Goal: Information Seeking & Learning: Learn about a topic

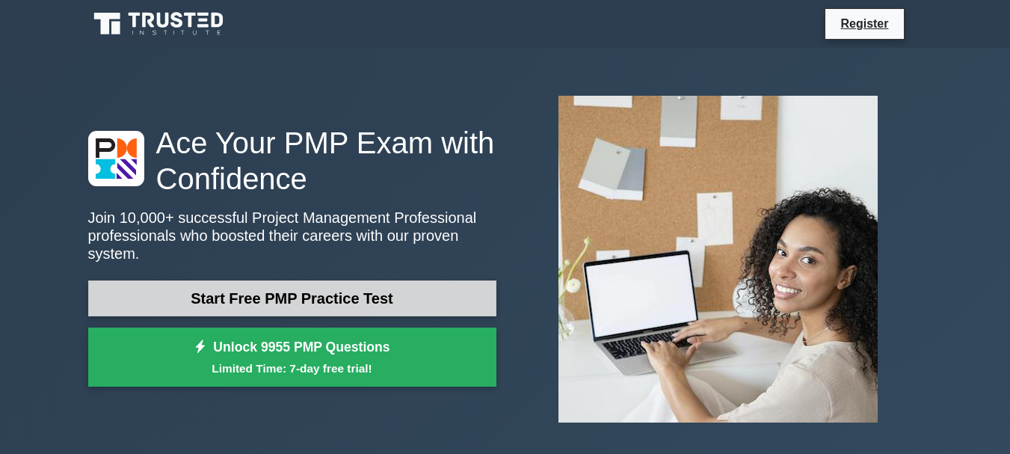
click at [419, 288] on link "Start Free PMP Practice Test" at bounding box center [292, 298] width 408 height 36
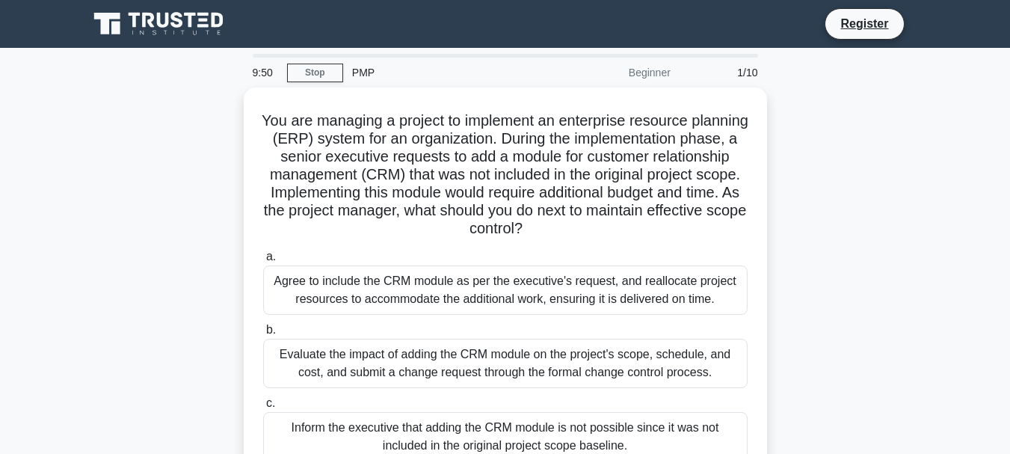
click at [361, 78] on div "PMP" at bounding box center [445, 73] width 205 height 30
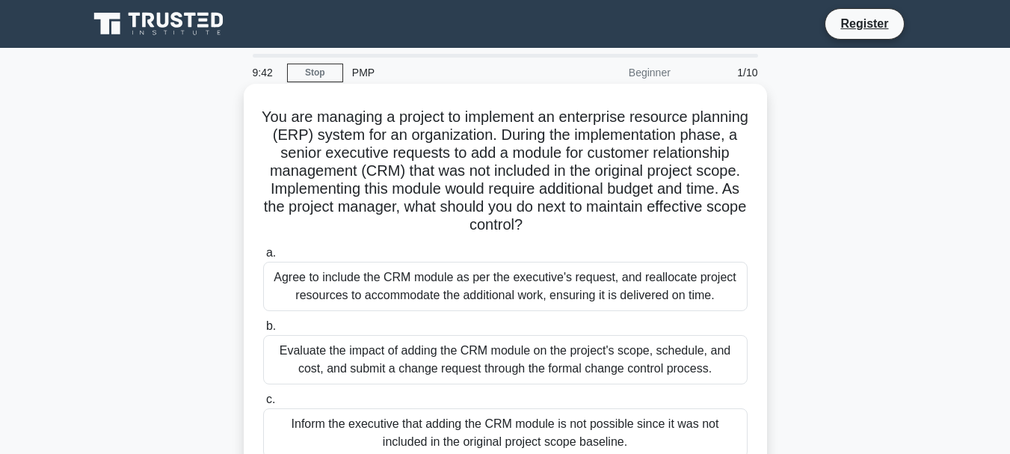
click at [514, 235] on h5 "You are managing a project to implement an enterprise resource planning (ERP) s…" at bounding box center [505, 171] width 487 height 127
click at [513, 236] on div "You are managing a project to implement an enterprise resource planning (ERP) s…" at bounding box center [505, 318] width 511 height 456
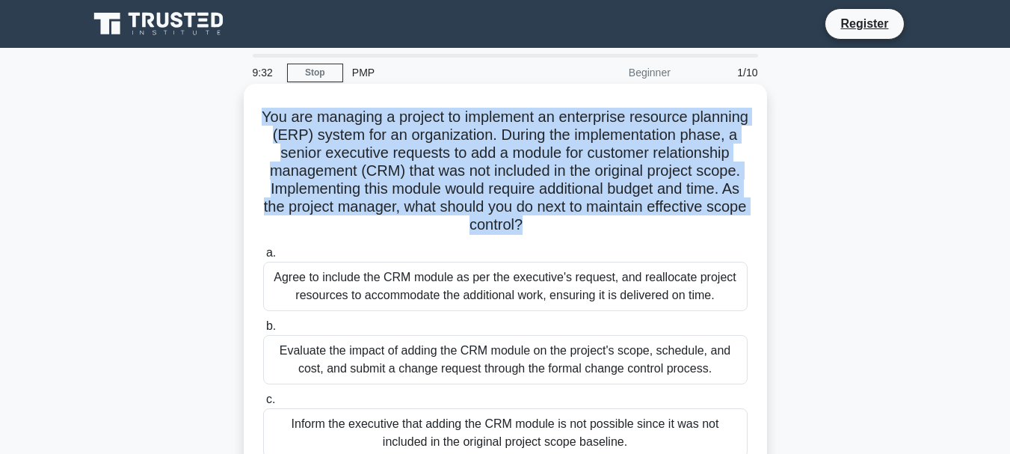
click at [513, 236] on div "You are managing a project to implement an enterprise resource planning (ERP) s…" at bounding box center [505, 318] width 511 height 456
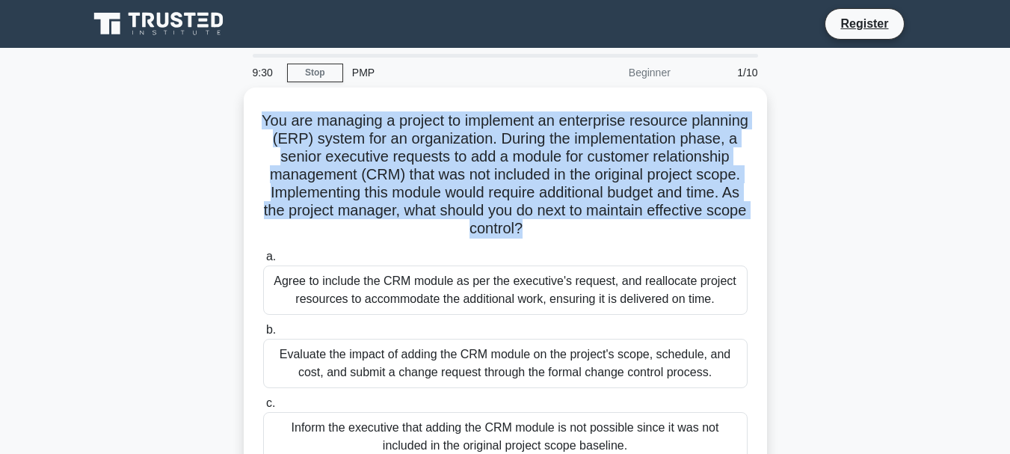
click at [860, 232] on div "You are managing a project to implement an enterprise resource planning (ERP) s…" at bounding box center [505, 330] width 852 height 486
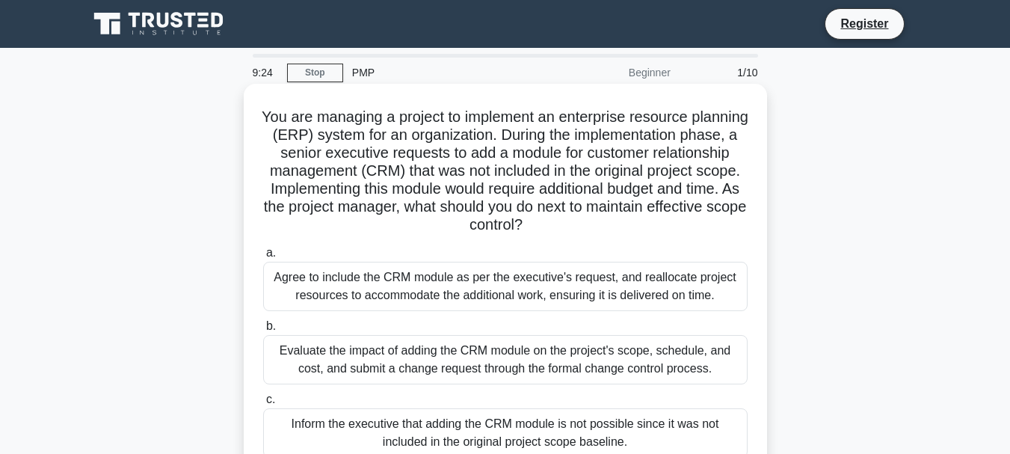
click at [589, 167] on h5 "You are managing a project to implement an enterprise resource planning (ERP) s…" at bounding box center [505, 171] width 487 height 127
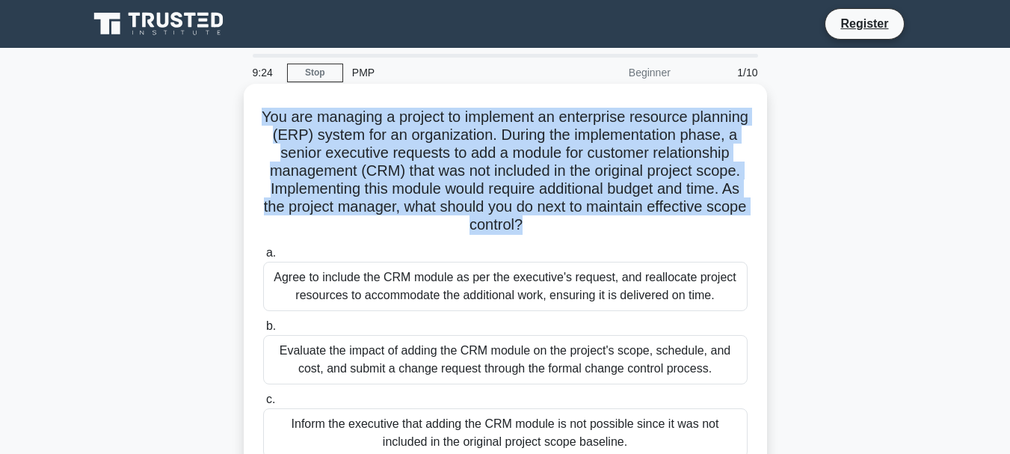
click at [589, 167] on h5 "You are managing a project to implement an enterprise resource planning (ERP) s…" at bounding box center [505, 171] width 487 height 127
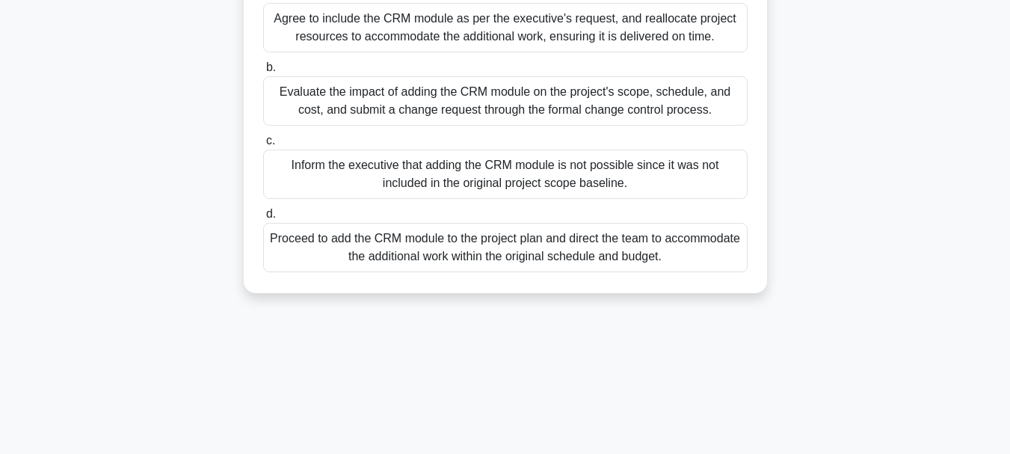
scroll to position [353, 0]
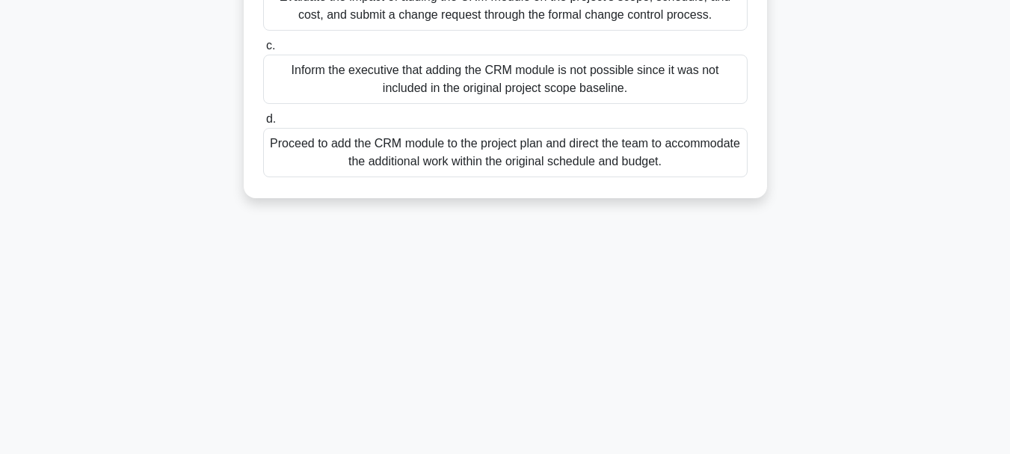
click at [278, 147] on div "Proceed to add the CRM module to the project plan and direct the team to accomm…" at bounding box center [505, 152] width 484 height 49
click at [263, 124] on input "d. Proceed to add the CRM module to the project plan and direct the team to acc…" at bounding box center [263, 119] width 0 height 10
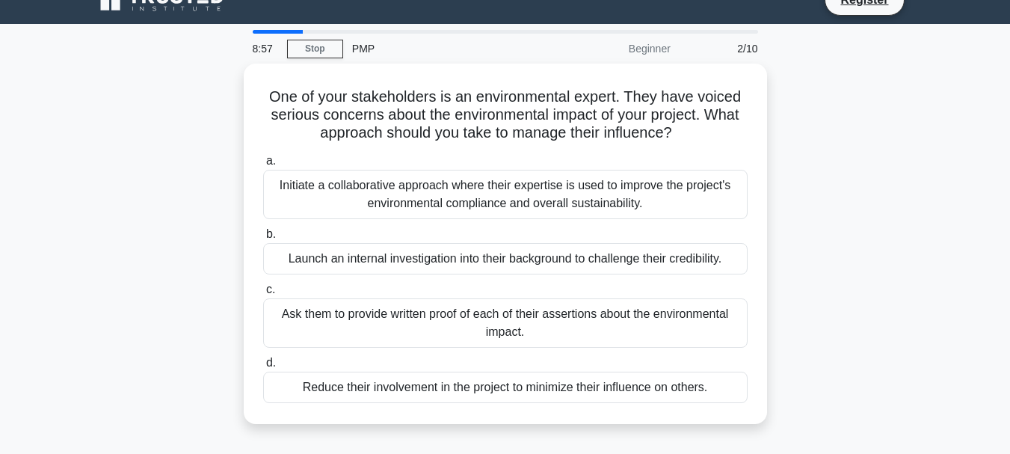
scroll to position [25, 0]
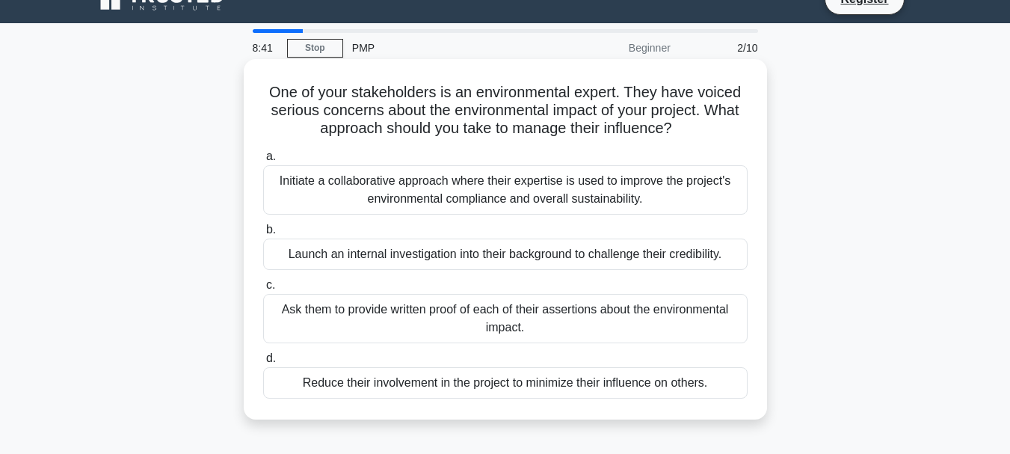
click at [431, 196] on div "Initiate a collaborative approach where their expertise is used to improve the …" at bounding box center [505, 189] width 484 height 49
click at [263, 161] on input "a. Initiate a collaborative approach where their expertise is used to improve t…" at bounding box center [263, 157] width 0 height 10
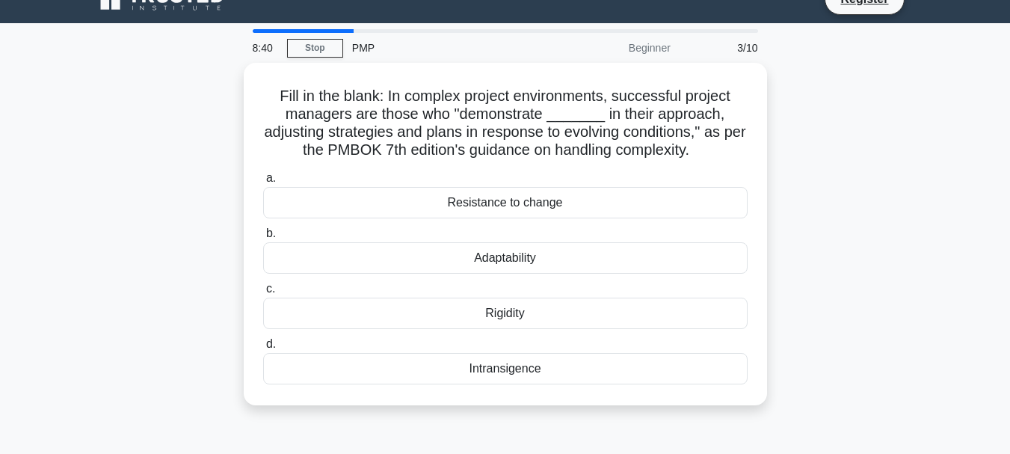
scroll to position [0, 0]
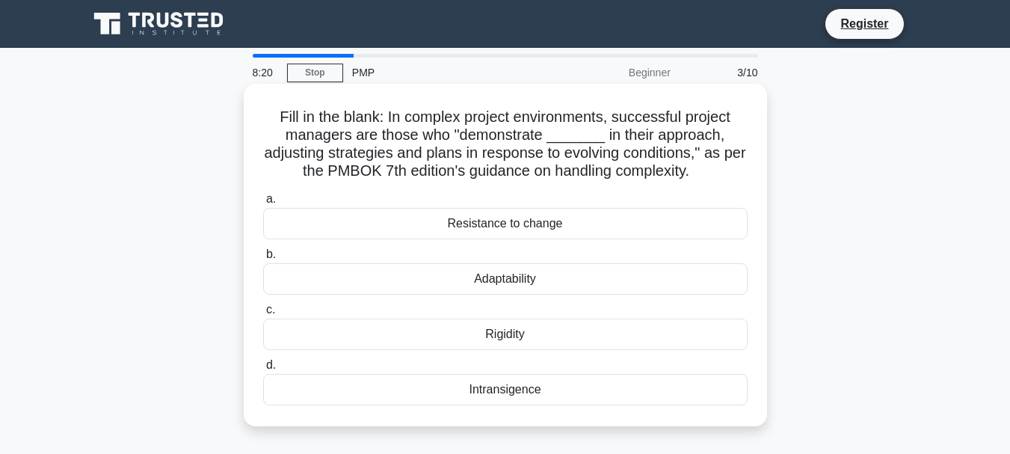
click at [510, 341] on div "Rigidity" at bounding box center [505, 333] width 484 height 31
click at [263, 315] on input "c. Rigidity" at bounding box center [263, 310] width 0 height 10
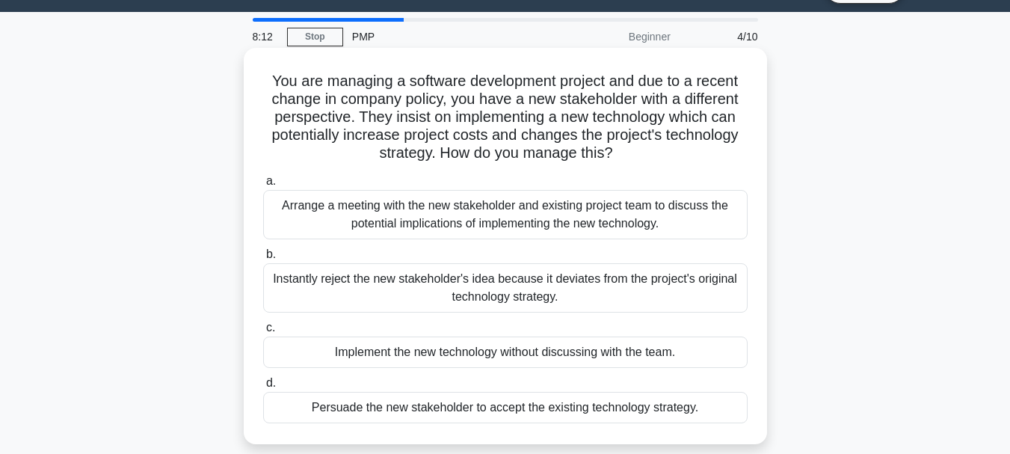
scroll to position [37, 0]
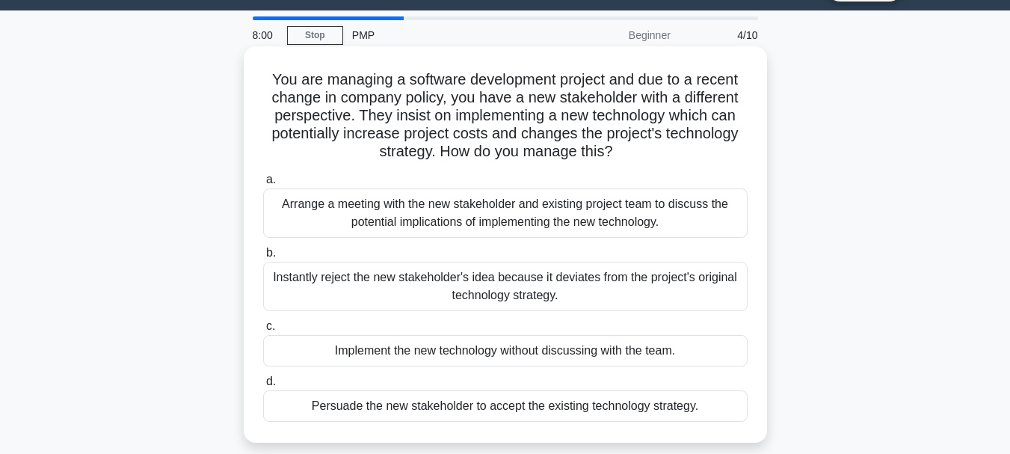
click at [631, 206] on div "Arrange a meeting with the new stakeholder and existing project team to discuss…" at bounding box center [505, 212] width 484 height 49
click at [263, 185] on input "a. Arrange a meeting with the new stakeholder and existing project team to disc…" at bounding box center [263, 180] width 0 height 10
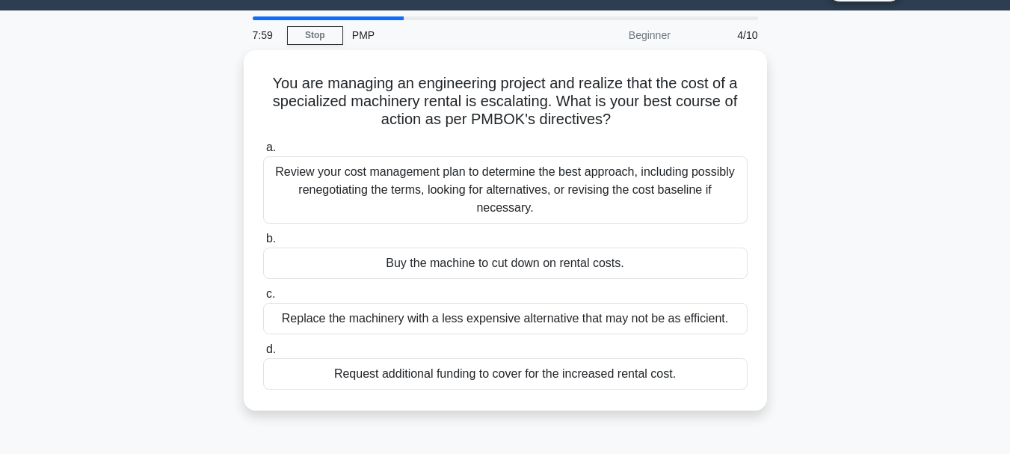
scroll to position [0, 0]
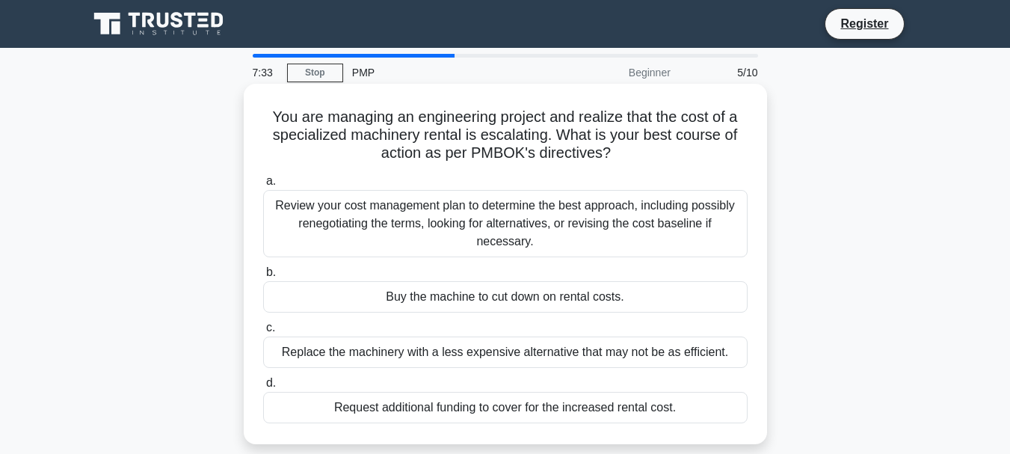
click at [577, 301] on div "Buy the machine to cut down on rental costs." at bounding box center [505, 296] width 484 height 31
click at [263, 277] on input "b. Buy the machine to cut down on rental costs." at bounding box center [263, 273] width 0 height 10
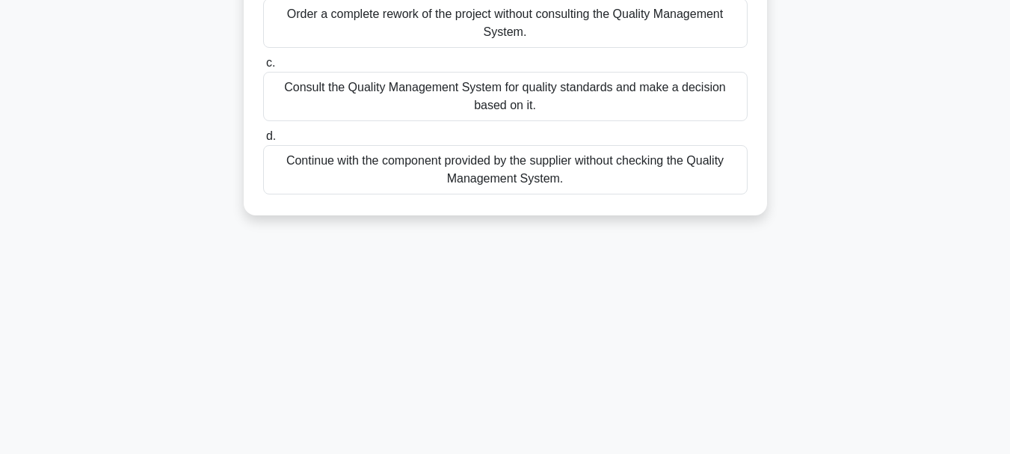
scroll to position [282, 0]
click at [674, 105] on div "Consult the Quality Management System for quality standards and make a decision…" at bounding box center [505, 96] width 484 height 49
click at [263, 69] on input "c. Consult the Quality Management System for quality standards and make a decis…" at bounding box center [263, 64] width 0 height 10
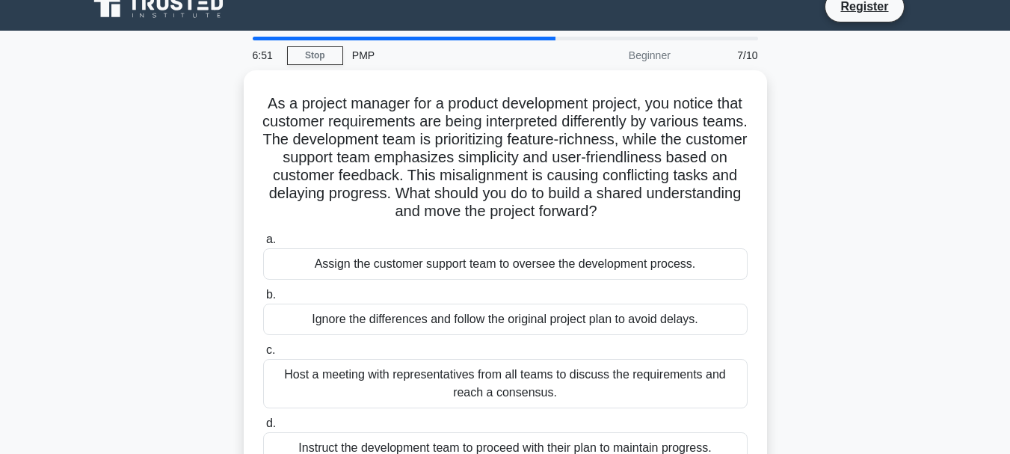
scroll to position [0, 0]
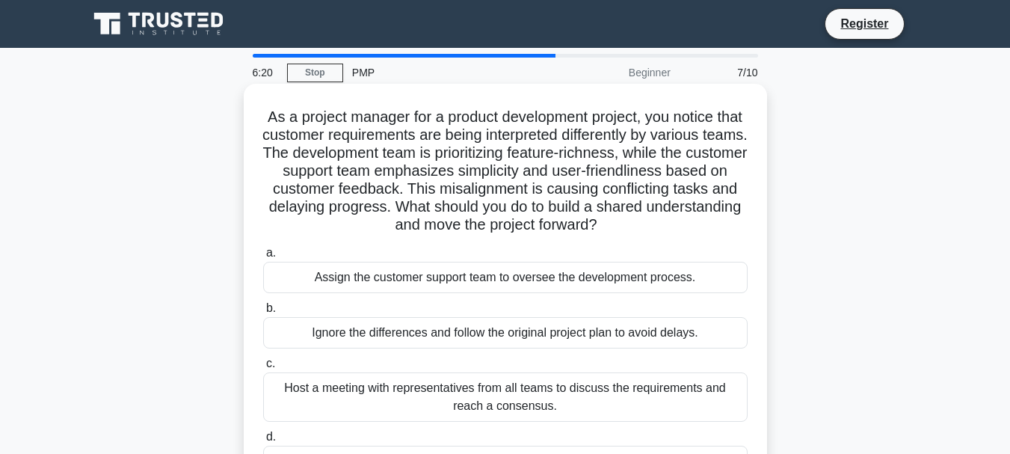
click at [619, 401] on div "Host a meeting with representatives from all teams to discuss the requirements …" at bounding box center [505, 396] width 484 height 49
click at [263, 368] on input "c. Host a meeting with representatives from all teams to discuss the requiremen…" at bounding box center [263, 364] width 0 height 10
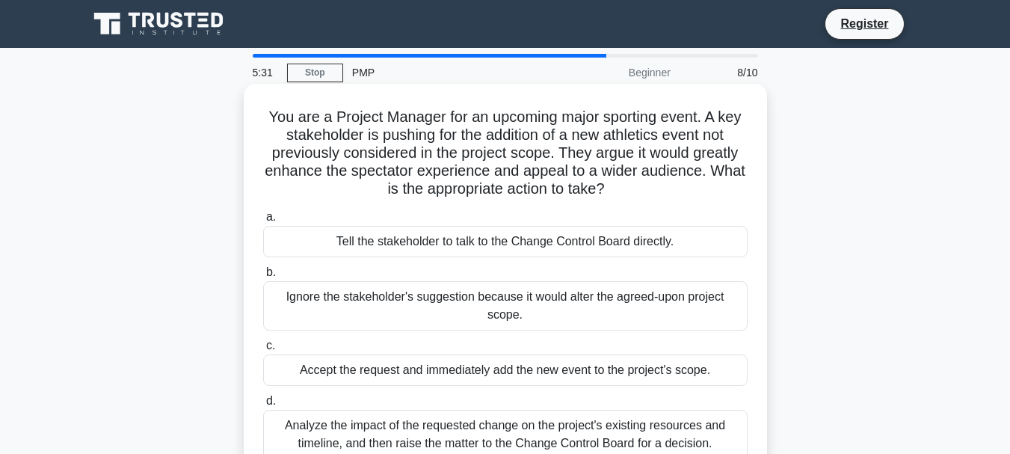
click at [551, 374] on div "Accept the request and immediately add the new event to the project's scope." at bounding box center [505, 369] width 484 height 31
click at [263, 350] on input "c. Accept the request and immediately add the new event to the project's scope." at bounding box center [263, 346] width 0 height 10
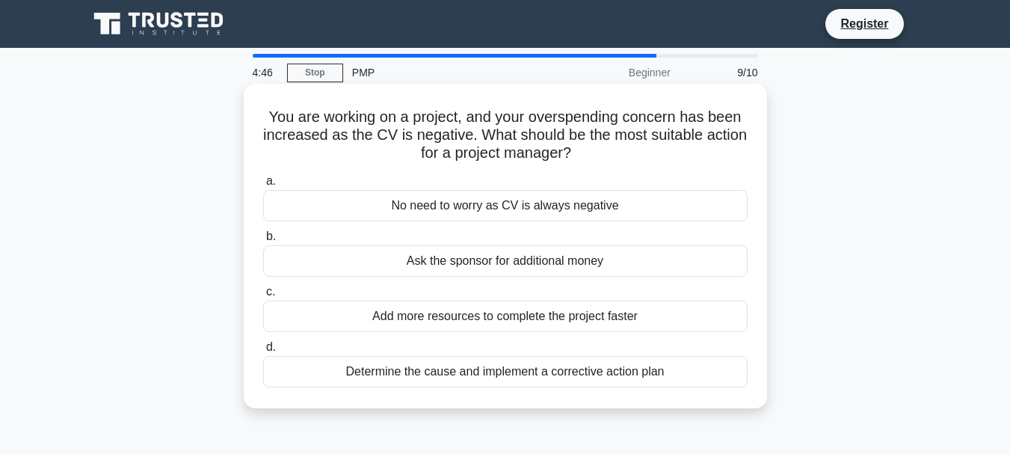
click at [526, 377] on div "Determine the cause and implement a corrective action plan" at bounding box center [505, 371] width 484 height 31
click at [263, 352] on input "d. Determine the cause and implement a corrective action plan" at bounding box center [263, 347] width 0 height 10
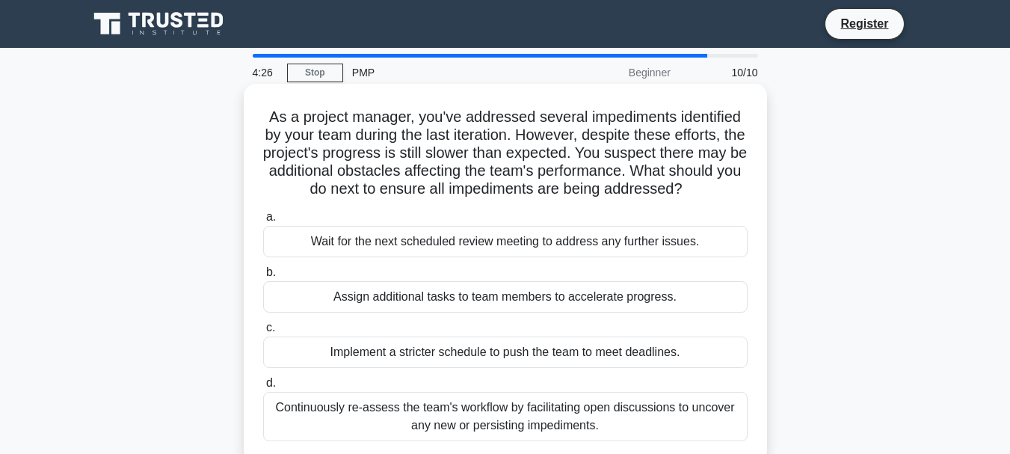
click at [684, 241] on div "Wait for the next scheduled review meeting to address any further issues." at bounding box center [505, 241] width 484 height 31
click at [263, 222] on input "a. Wait for the next scheduled review meeting to address any further issues." at bounding box center [263, 217] width 0 height 10
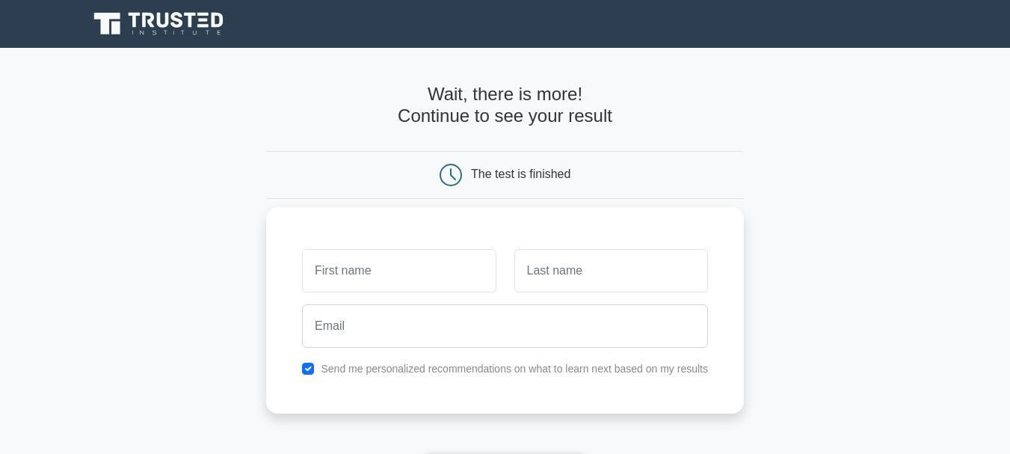
click at [408, 276] on input "text" at bounding box center [399, 270] width 194 height 43
type input "prieston"
type input "essien"
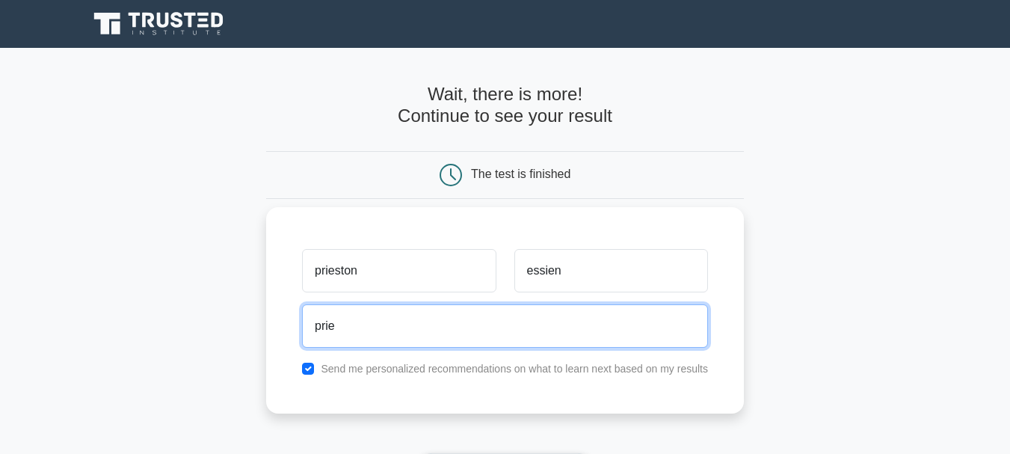
type input "[EMAIL_ADDRESS][DOMAIN_NAME]"
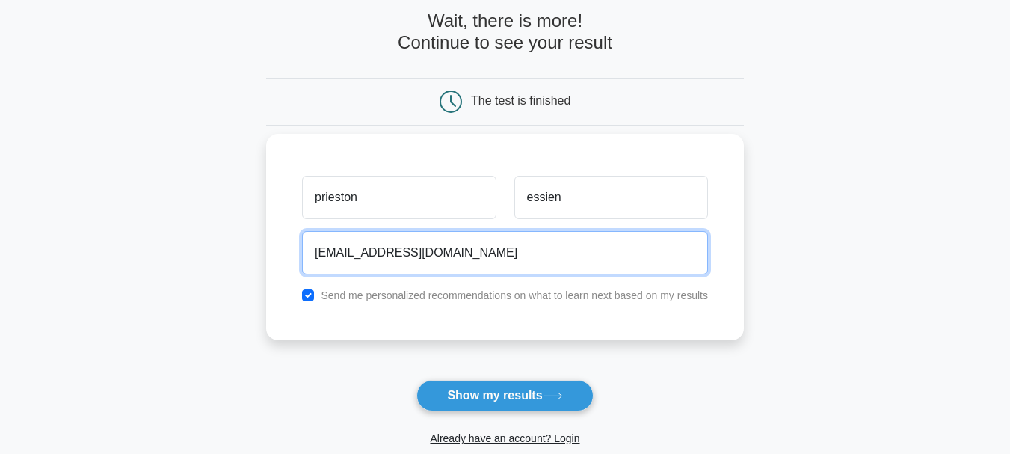
scroll to position [202, 0]
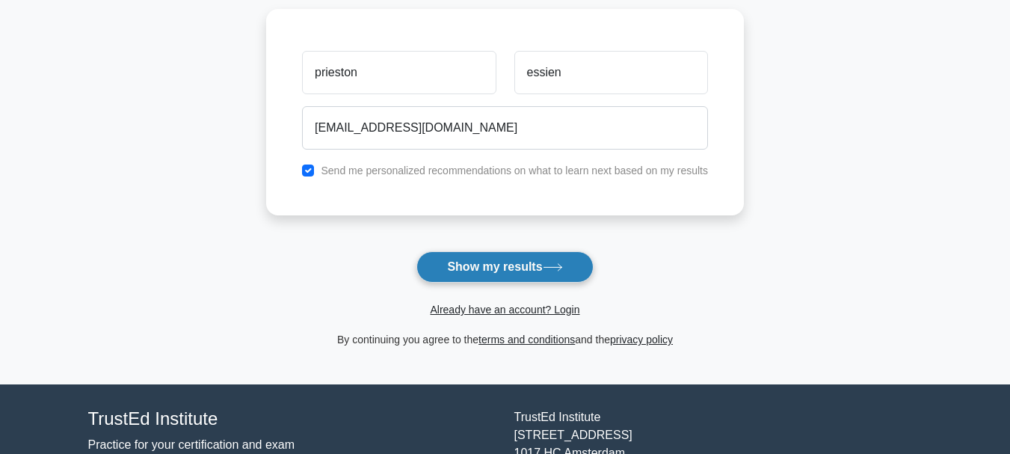
click at [548, 262] on button "Show my results" at bounding box center [504, 266] width 176 height 31
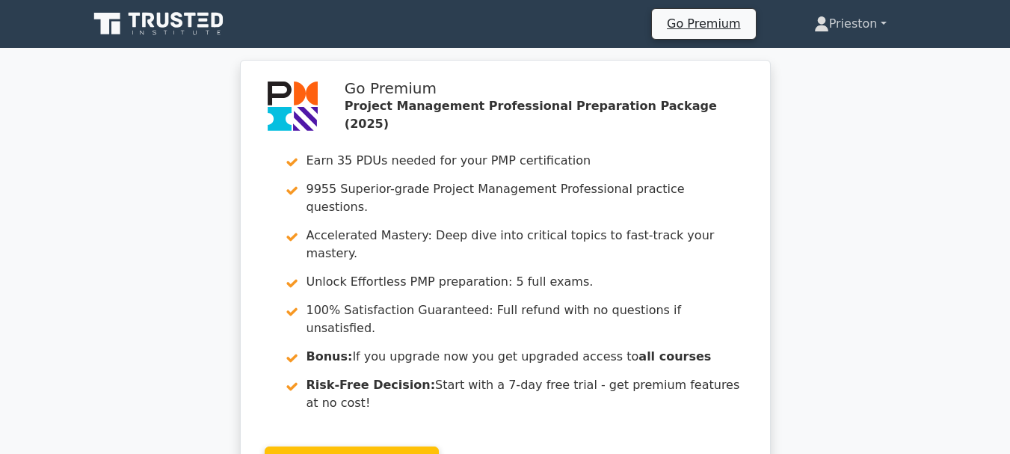
click at [888, 21] on link "Prieston" at bounding box center [850, 24] width 144 height 30
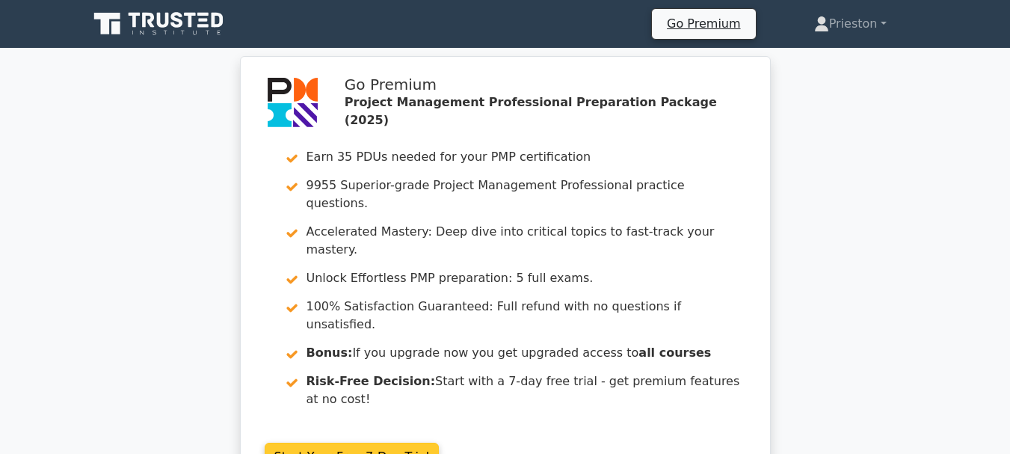
click at [386, 442] on link "Start Your Free 7-Day Trial" at bounding box center [352, 456] width 175 height 28
